Goal: Task Accomplishment & Management: Complete application form

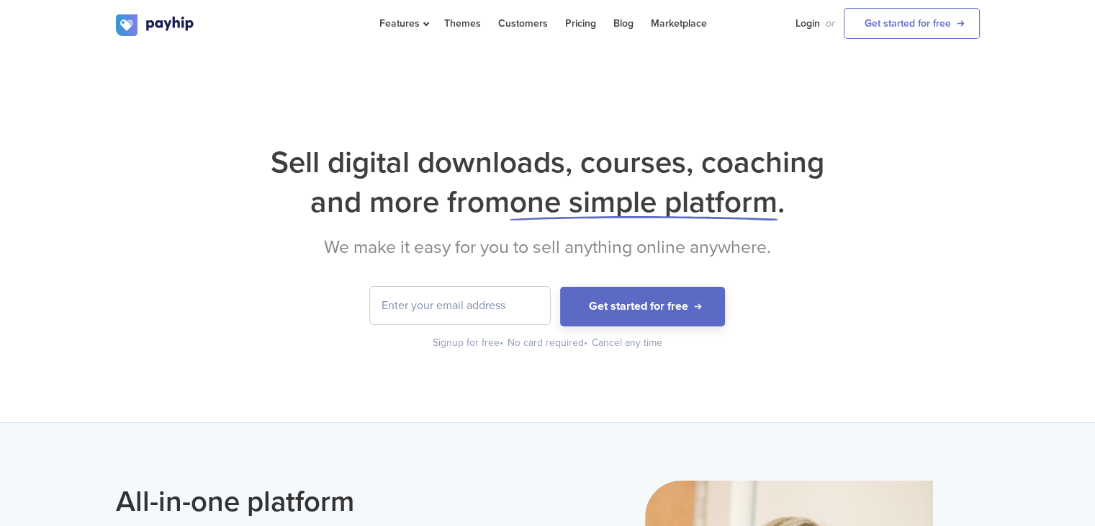
click at [477, 294] on input "email" at bounding box center [460, 305] width 180 height 37
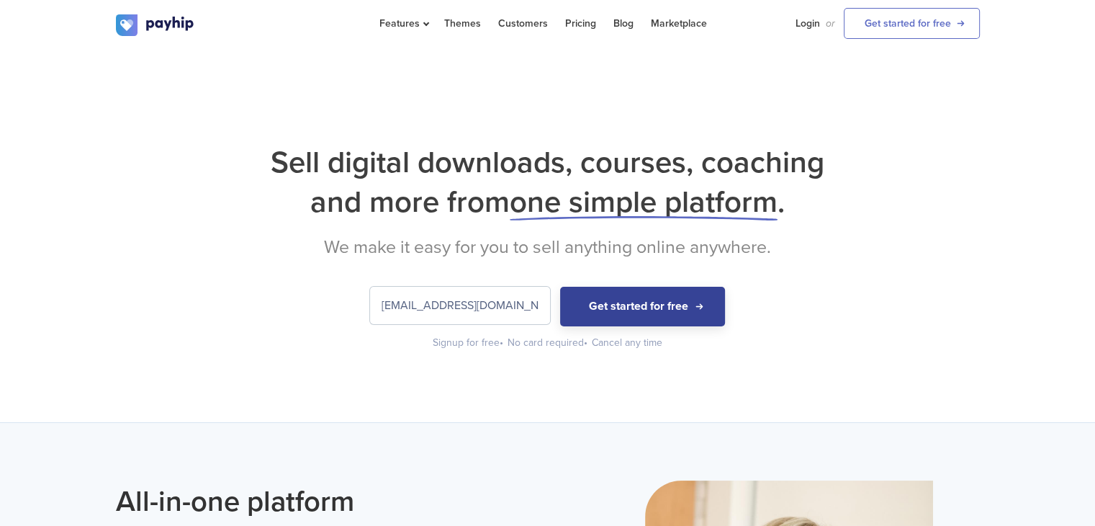
type input "[EMAIL_ADDRESS][DOMAIN_NAME]"
click at [616, 294] on button "Get started for free" at bounding box center [642, 307] width 165 height 40
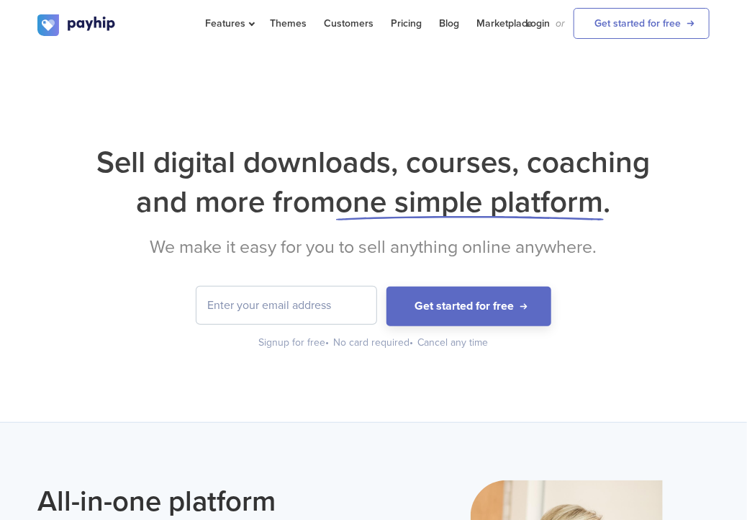
click at [331, 300] on input "email" at bounding box center [287, 305] width 180 height 37
type input "[EMAIL_ADDRESS][DOMAIN_NAME]"
click at [444, 282] on div "Sell digital downloads, courses, coaching and more from one simple platform . W…" at bounding box center [373, 246] width 747 height 207
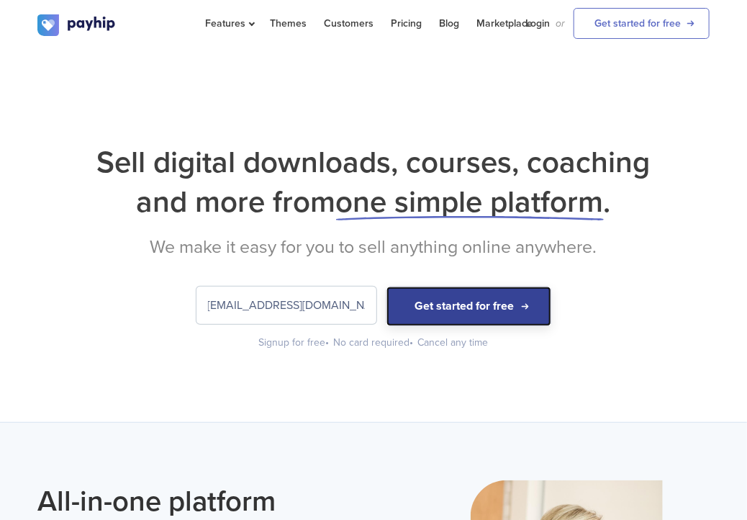
click at [455, 300] on button "Get started for free" at bounding box center [469, 307] width 165 height 40
